Goal: Information Seeking & Learning: Learn about a topic

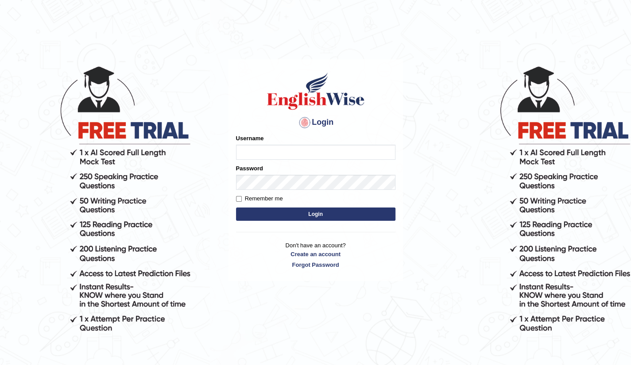
type input "Raj2512"
click at [314, 215] on button "Login" at bounding box center [315, 214] width 159 height 13
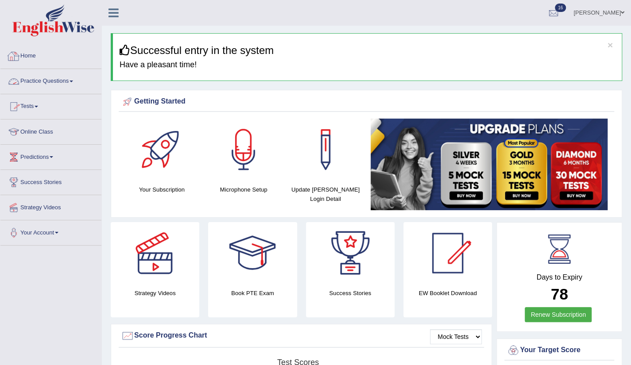
click at [35, 64] on link "Home" at bounding box center [50, 55] width 101 height 22
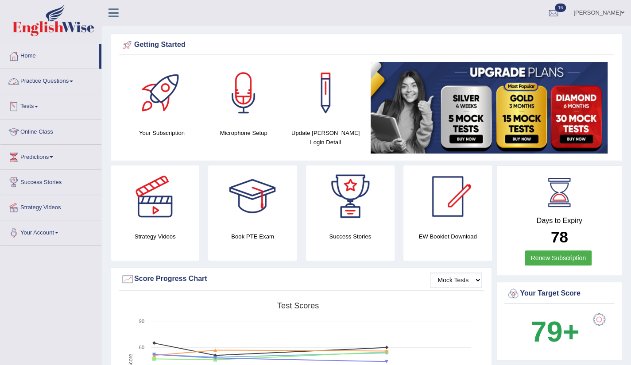
click at [43, 113] on link "Tests" at bounding box center [50, 105] width 101 height 22
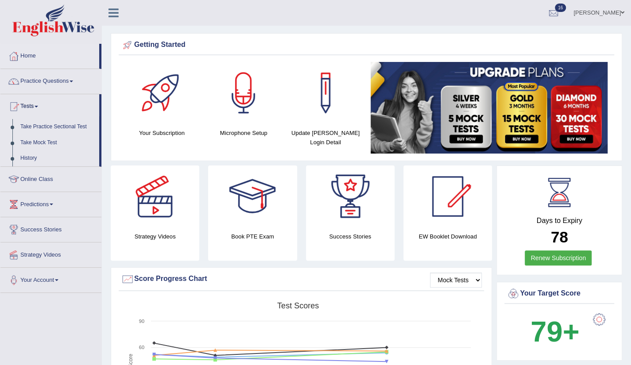
click at [58, 82] on link "Practice Questions" at bounding box center [50, 80] width 101 height 22
